Goal: Task Accomplishment & Management: Use online tool/utility

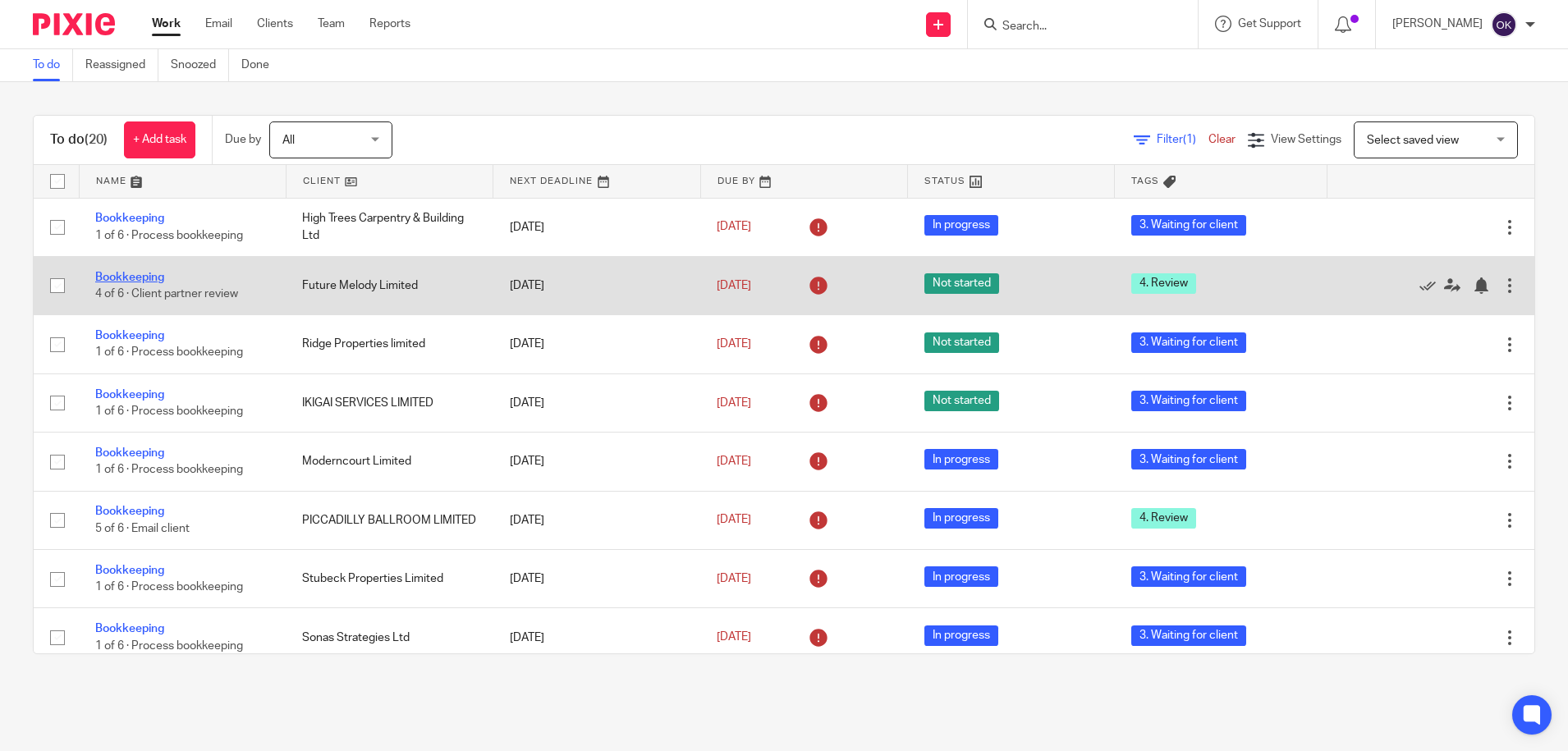
click at [155, 276] on link "Bookkeeping" at bounding box center [129, 278] width 69 height 12
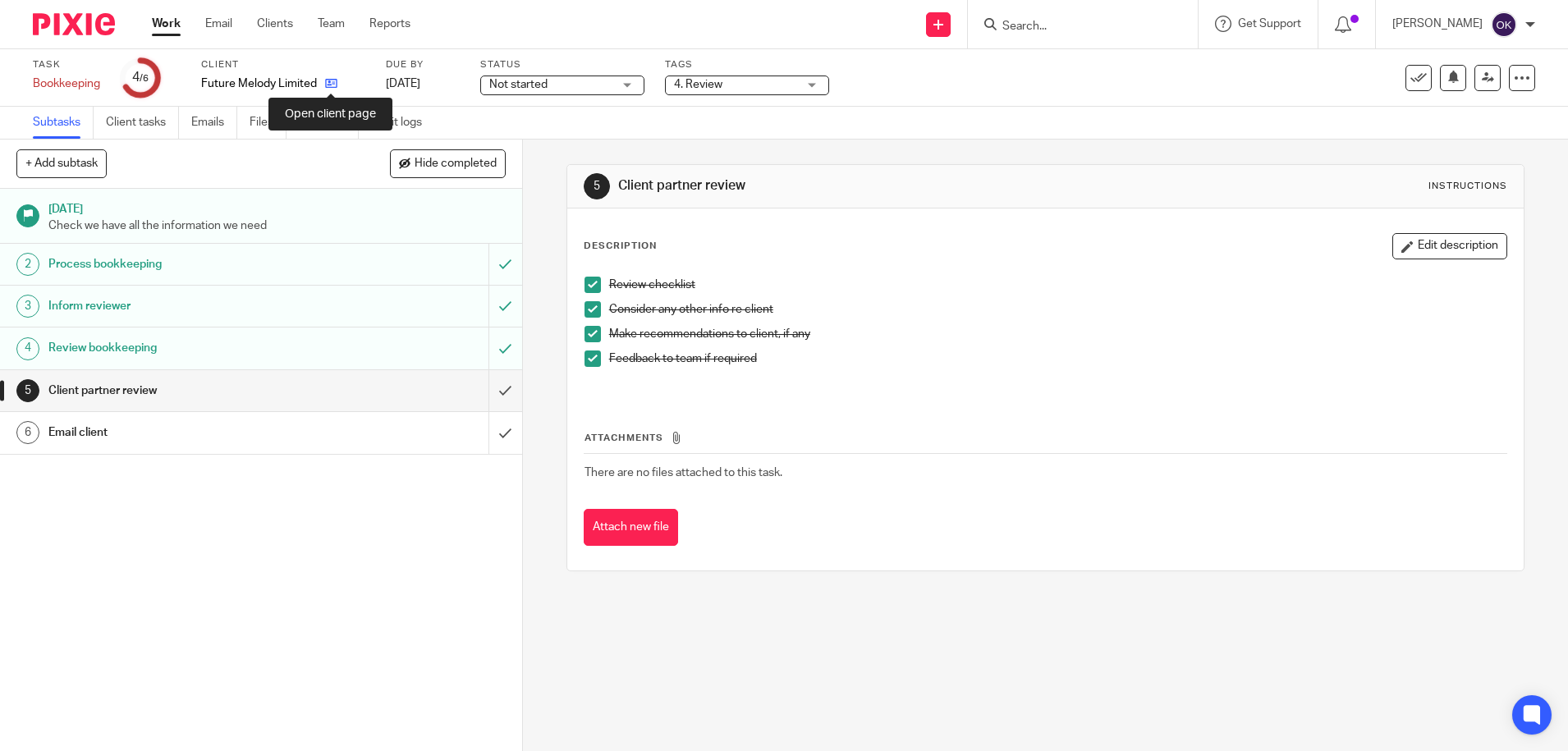
click at [328, 78] on icon at bounding box center [331, 83] width 12 height 12
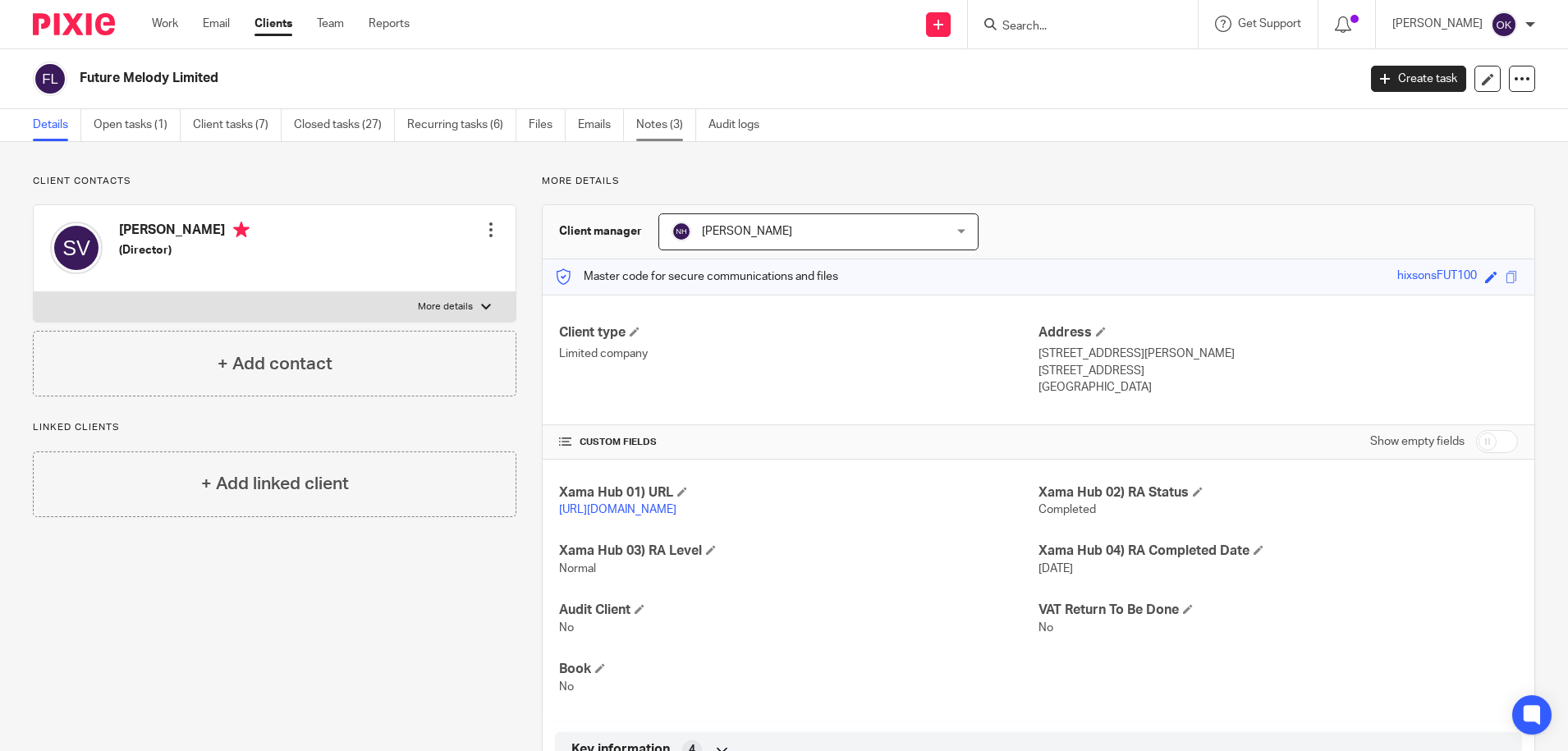
click at [674, 120] on link "Notes (3)" at bounding box center [666, 125] width 60 height 32
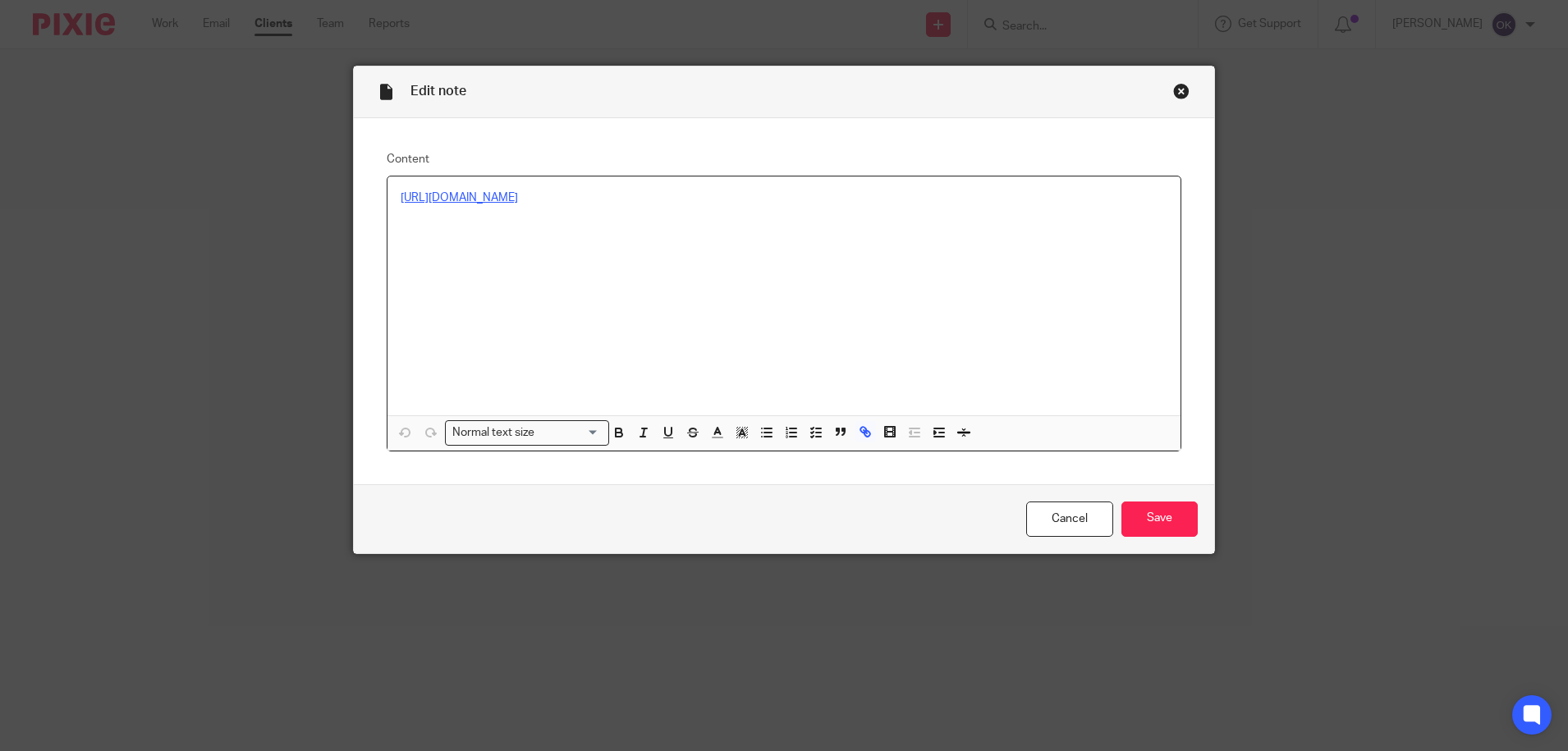
drag, startPoint x: 703, startPoint y: 205, endPoint x: 700, endPoint y: 196, distance: 9.5
click at [702, 202] on p "[URL][DOMAIN_NAME]" at bounding box center [784, 197] width 768 height 17
click at [1174, 95] on div "Close this dialog window" at bounding box center [1182, 91] width 17 height 17
